Goal: Navigation & Orientation: Find specific page/section

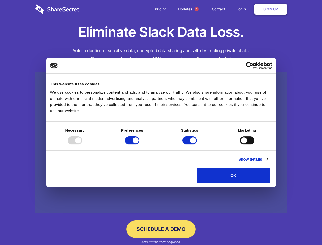
click at [82, 144] on div at bounding box center [75, 140] width 15 height 8
click at [139, 144] on input "Preferences" at bounding box center [132, 140] width 15 height 8
checkbox input "false"
click at [190, 144] on input "Statistics" at bounding box center [189, 140] width 15 height 8
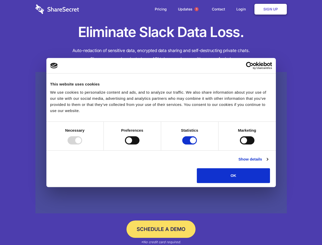
checkbox input "false"
click at [240, 144] on input "Marketing" at bounding box center [247, 140] width 15 height 8
checkbox input "true"
click at [268, 162] on link "Show details" at bounding box center [253, 159] width 30 height 6
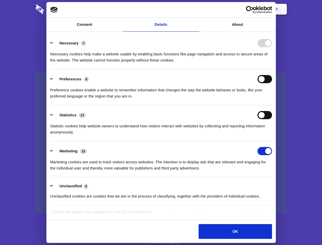
click at [272, 141] on li "Statistics 17 Statistic cookies help website owners to understand how visitors …" at bounding box center [161, 123] width 222 height 36
click at [196, 9] on span "1" at bounding box center [196, 9] width 4 height 4
